Goal: Navigation & Orientation: Find specific page/section

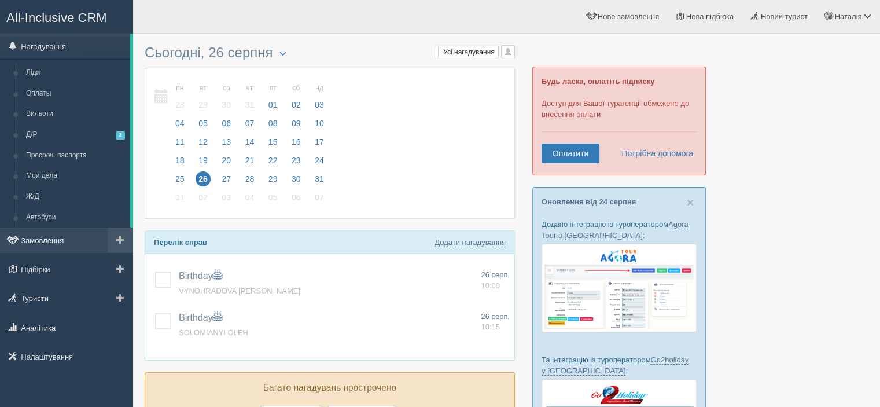
click at [54, 242] on link "Замовлення" at bounding box center [66, 239] width 133 height 25
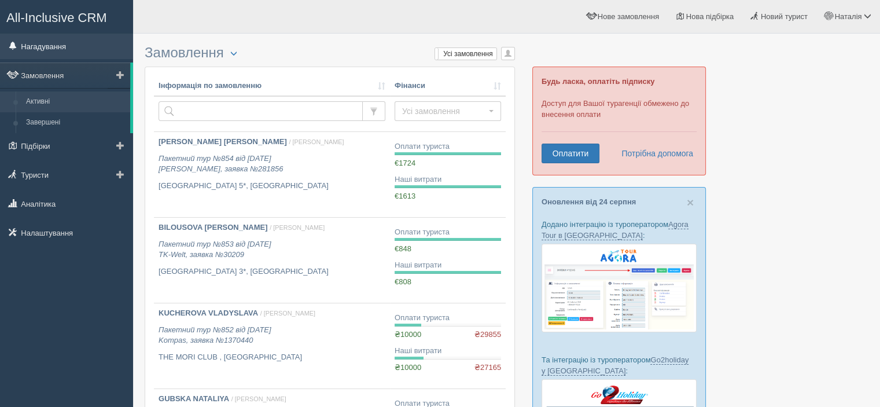
click at [45, 48] on link "Нагадування" at bounding box center [66, 46] width 133 height 25
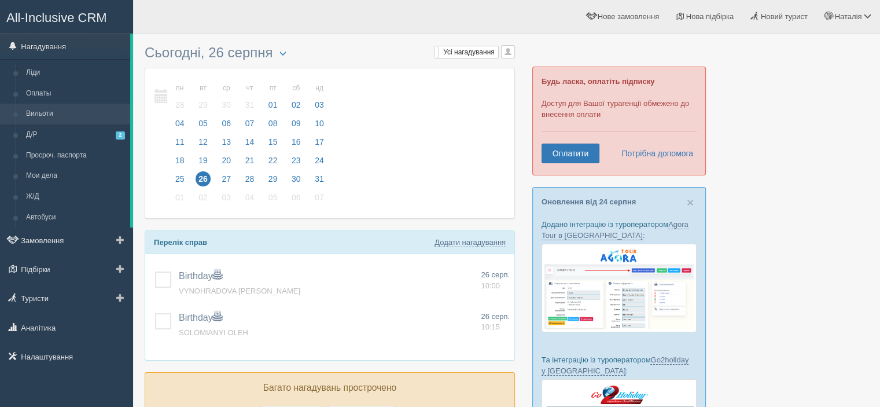
click at [59, 113] on link "Вильоти" at bounding box center [75, 114] width 109 height 21
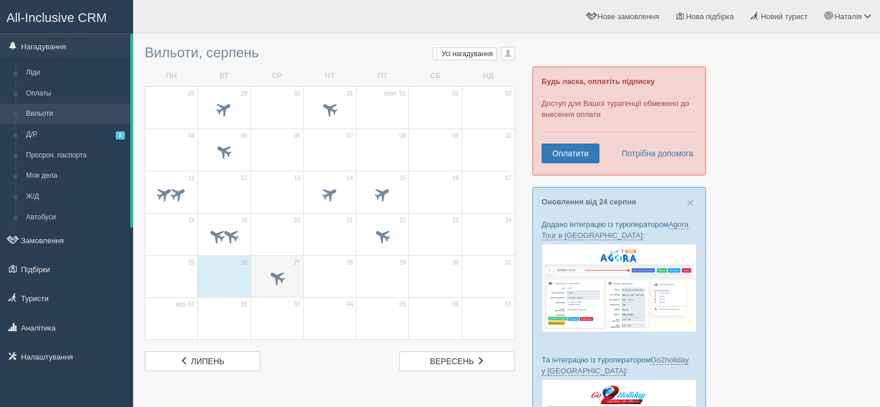
click at [289, 277] on span at bounding box center [277, 279] width 40 height 20
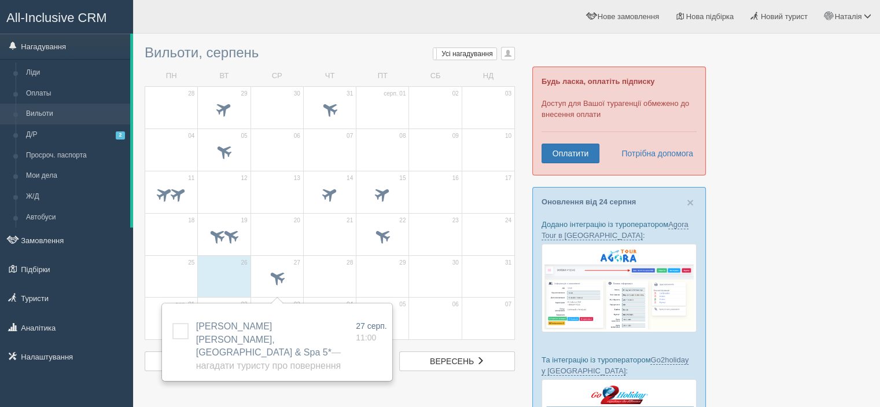
click at [792, 86] on div at bounding box center [506, 327] width 723 height 576
